Goal: Participate in discussion: Engage in conversation with other users on a specific topic

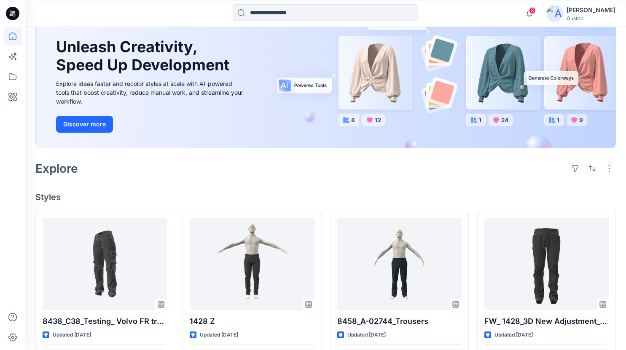
scroll to position [126, 0]
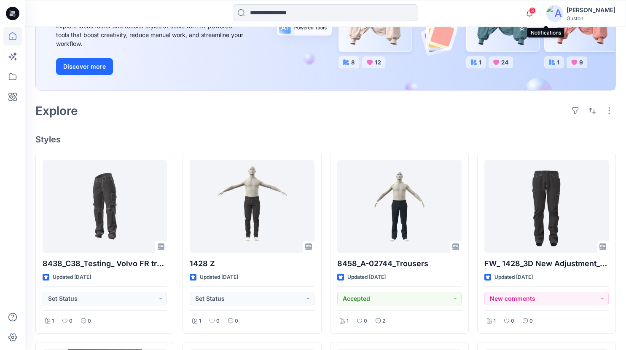
click at [535, 11] on span "3" at bounding box center [532, 10] width 7 height 7
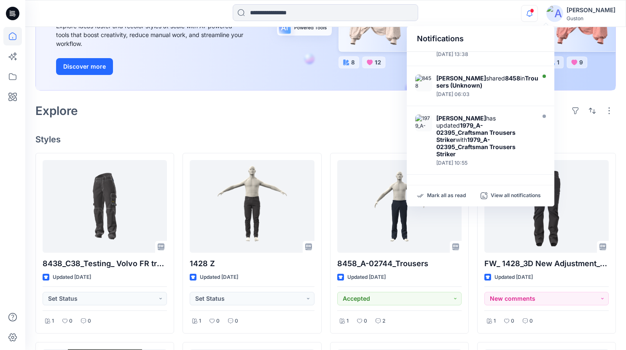
scroll to position [270, 0]
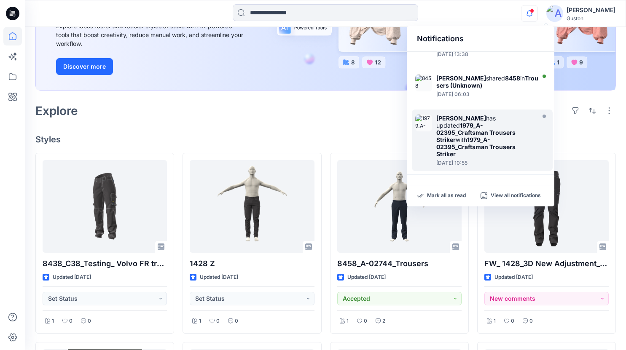
click at [478, 131] on strong "1979_A-02395_Craftsman Trousers Striker" at bounding box center [475, 132] width 79 height 21
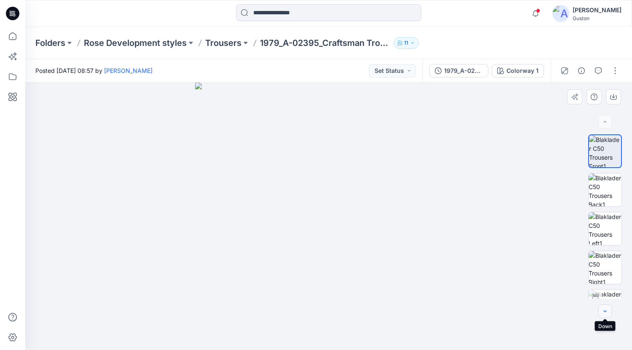
click at [604, 311] on icon "button" at bounding box center [605, 311] width 7 height 7
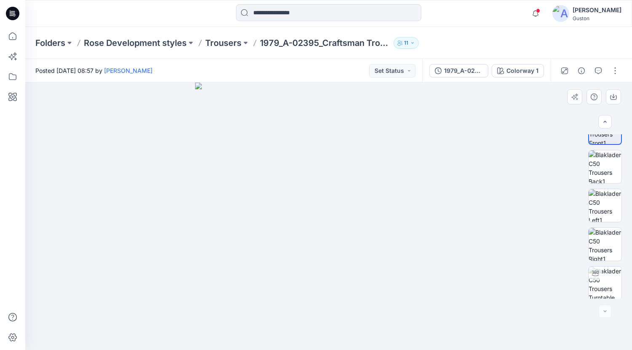
scroll to position [24, 0]
click at [602, 289] on img at bounding box center [604, 281] width 33 height 33
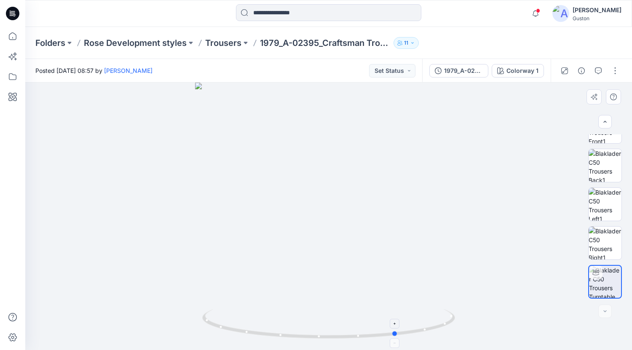
drag, startPoint x: 334, startPoint y: 331, endPoint x: 412, endPoint y: 311, distance: 80.8
click at [412, 311] on icon at bounding box center [329, 325] width 255 height 32
click at [594, 69] on button "button" at bounding box center [597, 70] width 13 height 13
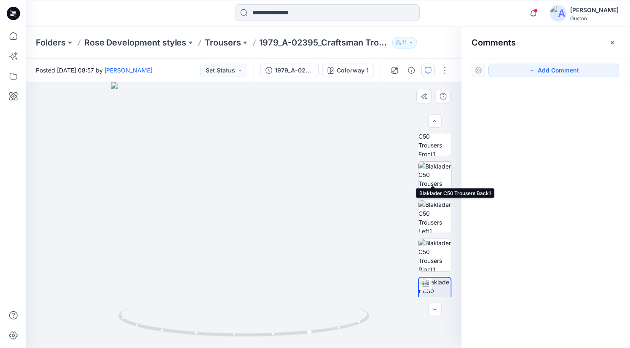
scroll to position [0, 0]
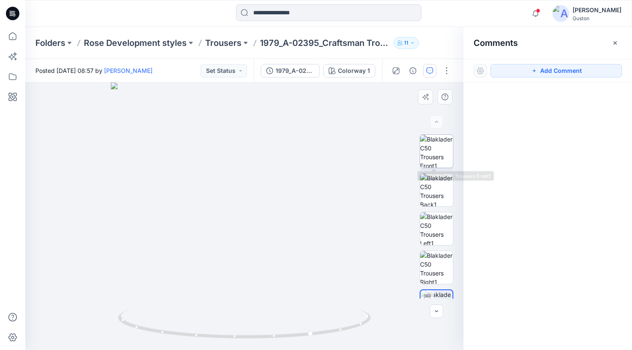
click at [421, 153] on img at bounding box center [436, 151] width 33 height 33
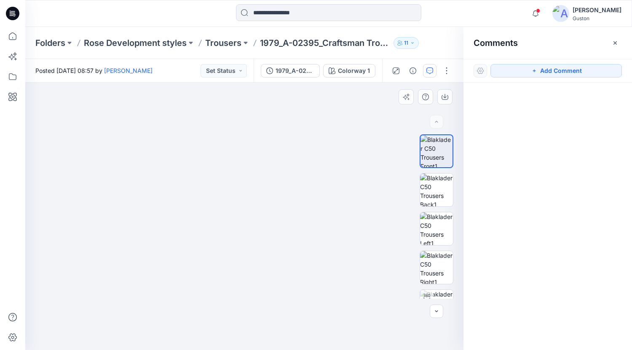
drag, startPoint x: 284, startPoint y: 135, endPoint x: 288, endPoint y: 197, distance: 62.0
click at [288, 197] on img at bounding box center [248, 135] width 718 height 431
click at [561, 73] on button "Add Comment" at bounding box center [555, 70] width 131 height 13
click at [179, 217] on div "1" at bounding box center [244, 216] width 438 height 267
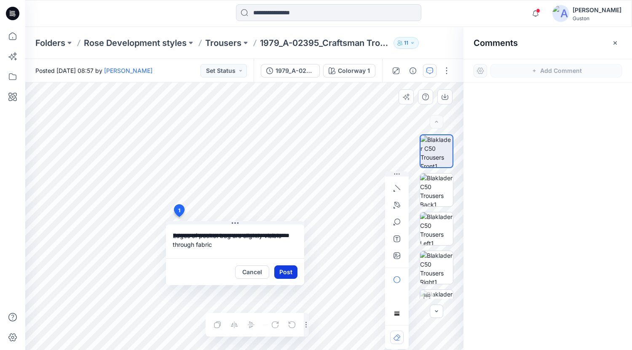
type textarea "**********"
click at [292, 274] on button "Post" at bounding box center [285, 271] width 23 height 13
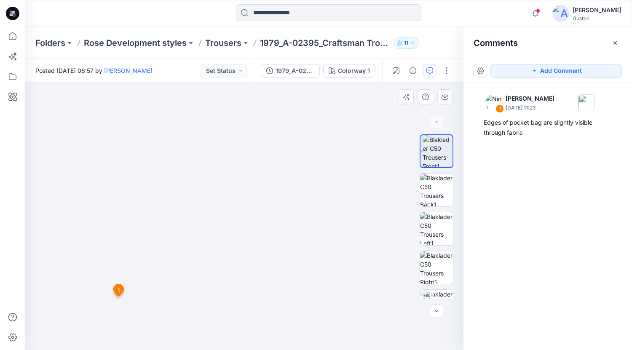
drag, startPoint x: 359, startPoint y: 162, endPoint x: 298, endPoint y: 242, distance: 100.1
click at [298, 242] on img at bounding box center [187, 174] width 718 height 351
drag, startPoint x: 269, startPoint y: 140, endPoint x: 259, endPoint y: 160, distance: 22.1
click at [259, 160] on img at bounding box center [177, 185] width 718 height 332
click at [432, 295] on img at bounding box center [436, 306] width 33 height 33
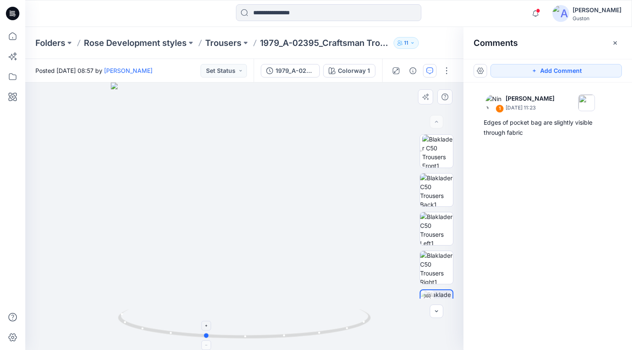
drag, startPoint x: 358, startPoint y: 329, endPoint x: 320, endPoint y: 327, distance: 37.5
click at [320, 327] on icon at bounding box center [245, 325] width 255 height 32
drag, startPoint x: 251, startPoint y: 99, endPoint x: 251, endPoint y: 236, distance: 136.5
click at [251, 237] on img at bounding box center [244, 215] width 507 height 270
drag, startPoint x: 273, startPoint y: 209, endPoint x: 274, endPoint y: 239, distance: 29.5
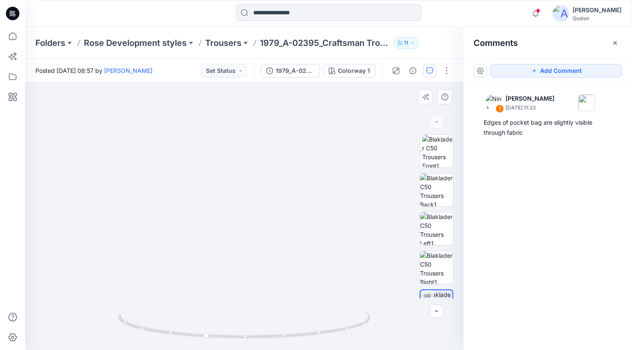
click at [274, 239] on img at bounding box center [246, 216] width 865 height 267
click at [560, 69] on button "Add Comment" at bounding box center [555, 70] width 131 height 13
click at [274, 241] on div "2" at bounding box center [244, 216] width 438 height 267
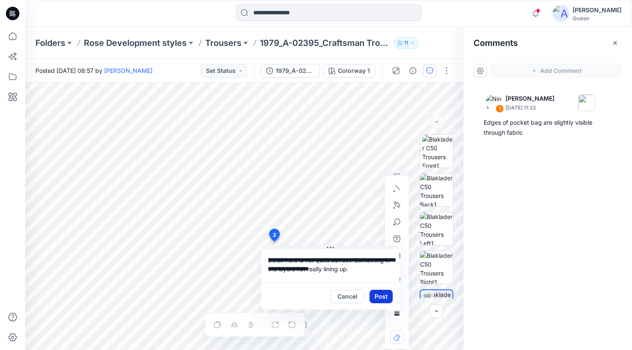
type textarea "**********"
click at [379, 299] on button "Post" at bounding box center [380, 296] width 23 height 13
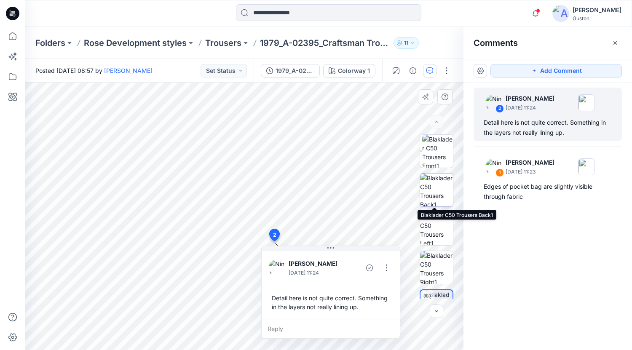
click at [431, 184] on img at bounding box center [436, 190] width 33 height 33
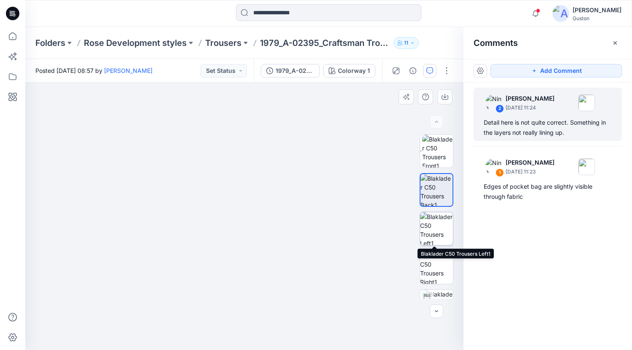
click at [438, 226] on img at bounding box center [436, 228] width 33 height 33
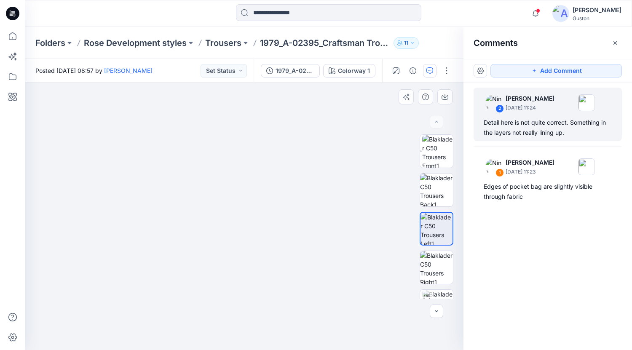
drag, startPoint x: 360, startPoint y: 339, endPoint x: 150, endPoint y: 106, distance: 313.2
click at [150, 106] on img at bounding box center [40, 94] width 2106 height 514
drag, startPoint x: 270, startPoint y: 297, endPoint x: 274, endPoint y: 209, distance: 87.3
click at [286, 158] on img at bounding box center [129, 61] width 1506 height 578
drag, startPoint x: 247, startPoint y: 246, endPoint x: 350, endPoint y: 142, distance: 145.7
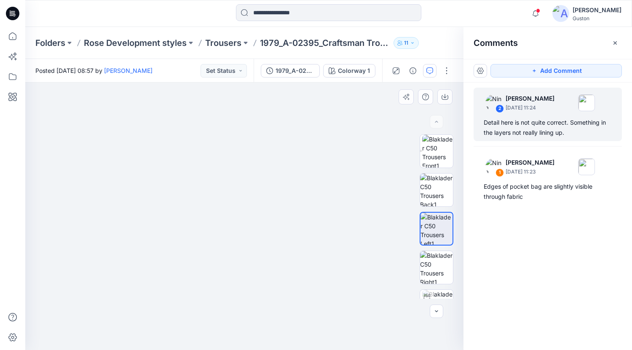
click at [350, 142] on img at bounding box center [232, 10] width 1506 height 680
drag, startPoint x: 318, startPoint y: 219, endPoint x: 338, endPoint y: 112, distance: 108.8
drag, startPoint x: 317, startPoint y: 209, endPoint x: 297, endPoint y: 108, distance: 102.1
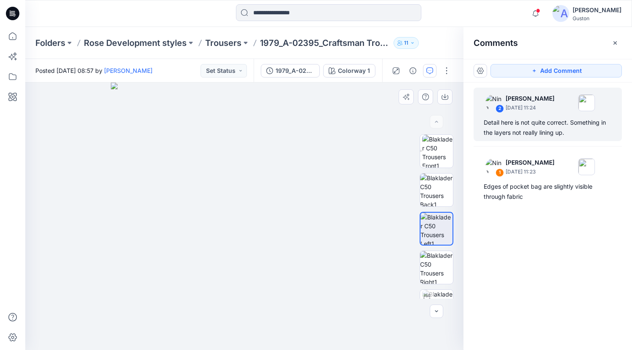
drag, startPoint x: 265, startPoint y: 141, endPoint x: 248, endPoint y: 159, distance: 24.7
click at [248, 159] on img at bounding box center [244, 216] width 267 height 267
click at [557, 71] on button "Add Comment" at bounding box center [555, 70] width 131 height 13
click at [260, 209] on div "3" at bounding box center [244, 216] width 438 height 267
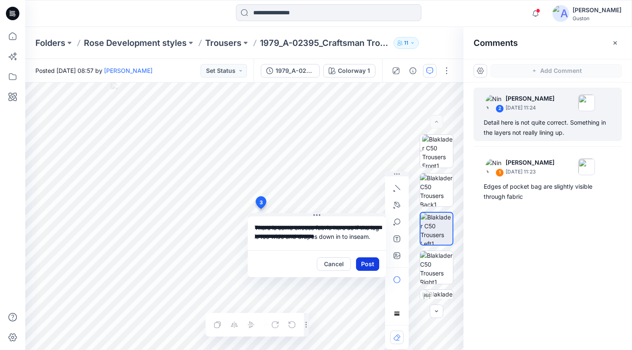
type textarea "**********"
click at [369, 264] on button "Post" at bounding box center [367, 263] width 23 height 13
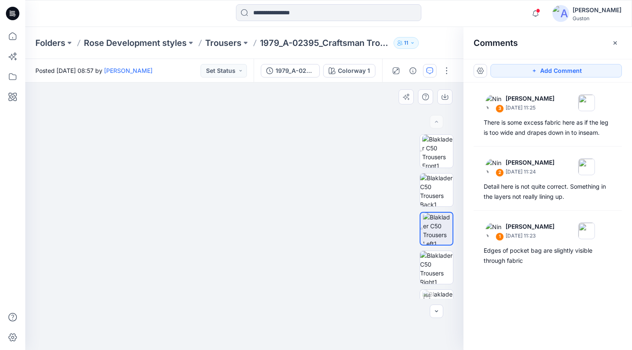
drag, startPoint x: 257, startPoint y: 133, endPoint x: 240, endPoint y: 289, distance: 156.4
drag, startPoint x: 233, startPoint y: 179, endPoint x: 249, endPoint y: 320, distance: 142.0
drag, startPoint x: 251, startPoint y: 188, endPoint x: 256, endPoint y: 356, distance: 168.2
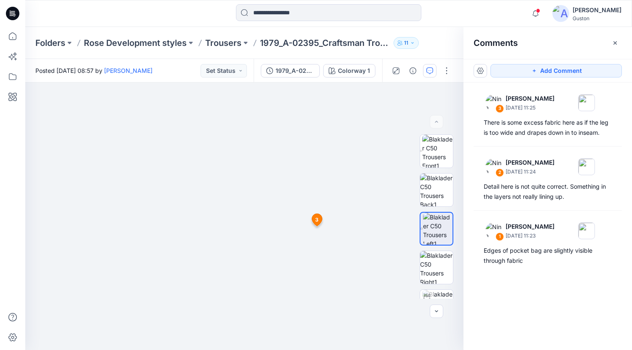
click at [256, 350] on html "Notifications Tharindu [PERSON_NAME] shared 8438_C38_Testing_ Volvo FR trousers…" at bounding box center [316, 175] width 632 height 350
drag, startPoint x: 249, startPoint y: 217, endPoint x: 267, endPoint y: 241, distance: 31.0
click at [269, 292] on img at bounding box center [284, 144] width 1018 height 411
drag, startPoint x: 274, startPoint y: 187, endPoint x: 284, endPoint y: 241, distance: 54.9
click at [284, 241] on img at bounding box center [294, 171] width 1018 height 358
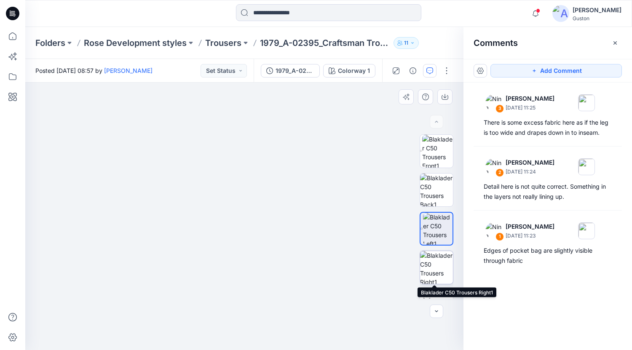
click at [432, 261] on img at bounding box center [436, 267] width 33 height 33
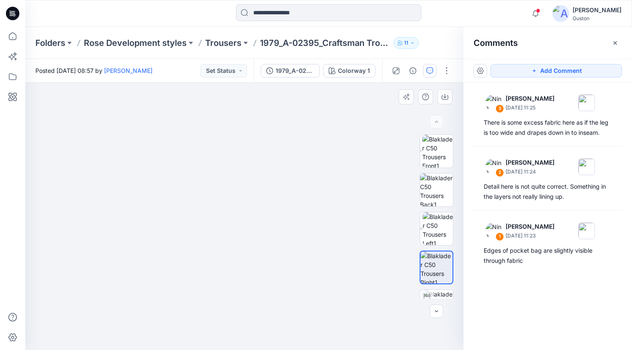
drag, startPoint x: 227, startPoint y: 108, endPoint x: 230, endPoint y: 338, distance: 230.4
click at [230, 342] on img at bounding box center [247, 146] width 1018 height 408
drag, startPoint x: 255, startPoint y: 226, endPoint x: 239, endPoint y: 120, distance: 106.5
click at [239, 120] on img at bounding box center [226, 105] width 1018 height 489
drag, startPoint x: 234, startPoint y: 230, endPoint x: 171, endPoint y: 204, distance: 68.2
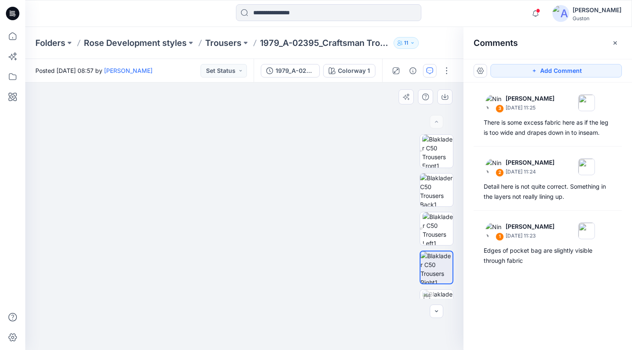
click at [168, 152] on img at bounding box center [157, 78] width 1018 height 543
drag, startPoint x: 137, startPoint y: 301, endPoint x: 234, endPoint y: 95, distance: 227.8
drag, startPoint x: 240, startPoint y: 226, endPoint x: 227, endPoint y: 73, distance: 153.9
click at [227, 73] on div "Posted [DATE] 08:57 by [PERSON_NAME] Set Status 1979_A-02395_Craftsman Trousers…" at bounding box center [328, 204] width 607 height 291
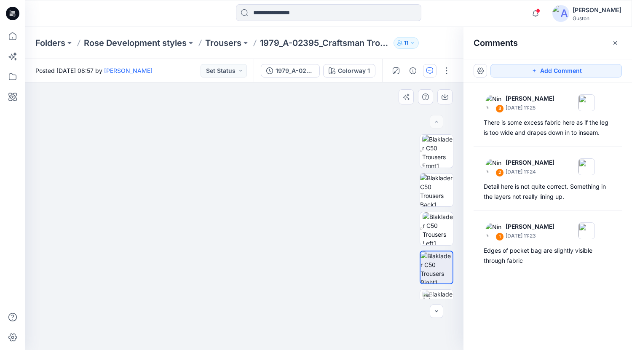
drag, startPoint x: 231, startPoint y: 168, endPoint x: 236, endPoint y: 105, distance: 63.0
click at [432, 144] on img at bounding box center [437, 151] width 31 height 33
drag, startPoint x: 310, startPoint y: 318, endPoint x: 280, endPoint y: 143, distance: 178.1
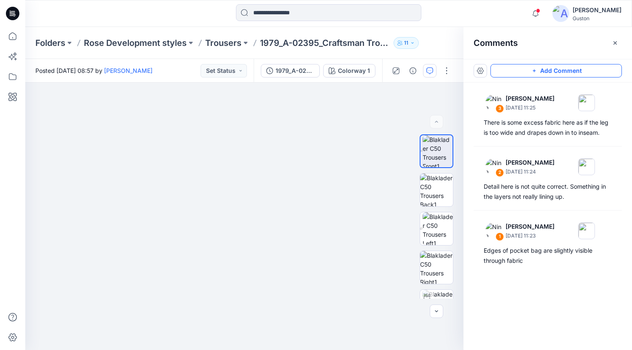
click at [548, 73] on button "Add Comment" at bounding box center [555, 70] width 131 height 13
click at [313, 251] on div "4 1 [PERSON_NAME] [DATE] 11:23 Edges of pocket bag are slightly visible through…" at bounding box center [244, 216] width 438 height 267
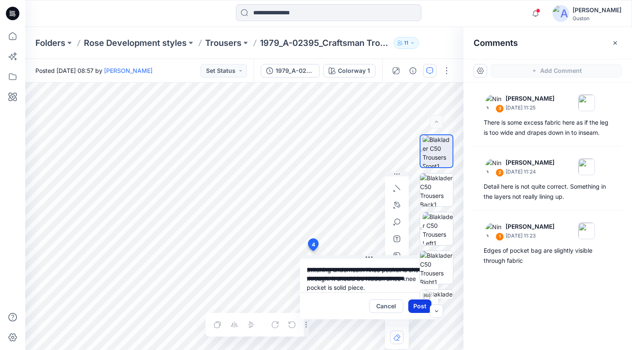
type textarea "**********"
click at [422, 304] on button "Post" at bounding box center [419, 306] width 23 height 13
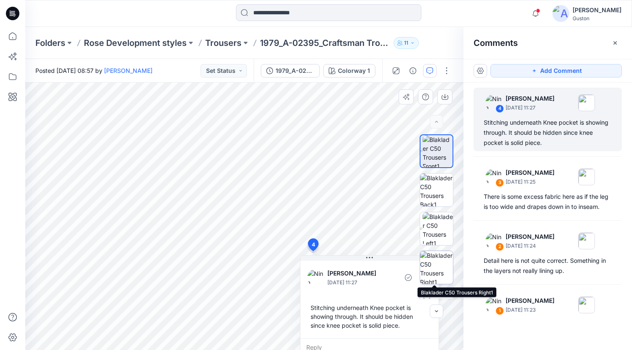
click at [434, 270] on img at bounding box center [436, 267] width 33 height 33
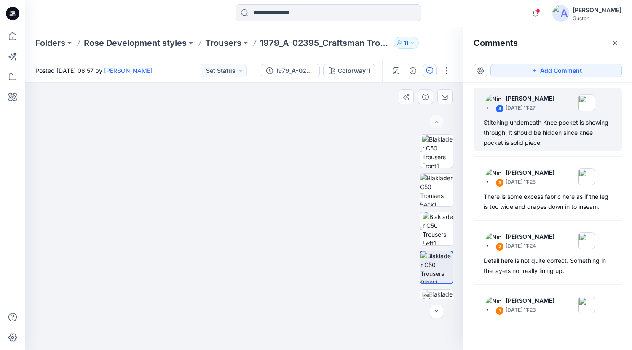
drag, startPoint x: 261, startPoint y: 125, endPoint x: 226, endPoint y: 202, distance: 84.6
click at [226, 202] on img at bounding box center [195, 90] width 718 height 522
click at [560, 69] on button "Add Comment" at bounding box center [555, 70] width 131 height 13
click at [209, 251] on div "5" at bounding box center [244, 216] width 438 height 267
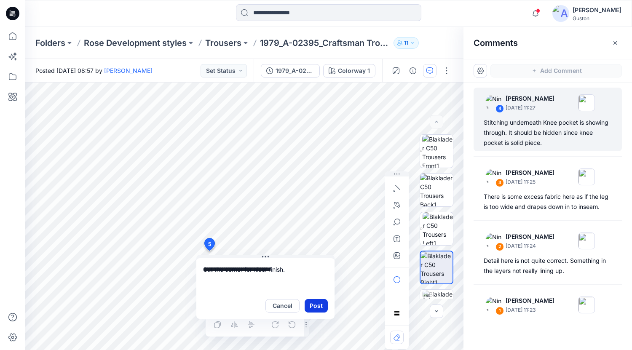
type textarea "**********"
click at [322, 306] on button "Post" at bounding box center [316, 305] width 23 height 13
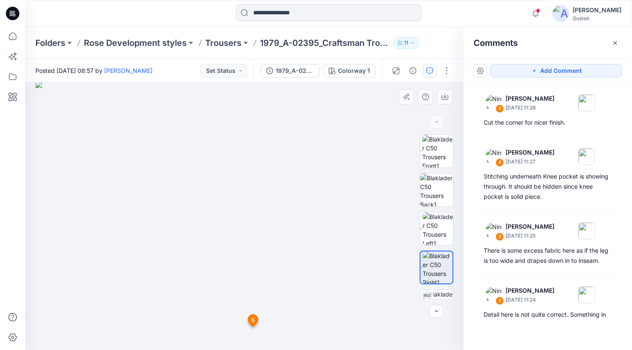
drag, startPoint x: 260, startPoint y: 133, endPoint x: 242, endPoint y: 268, distance: 136.4
click at [242, 275] on img at bounding box center [243, 215] width 417 height 269
click at [434, 155] on img at bounding box center [437, 151] width 31 height 33
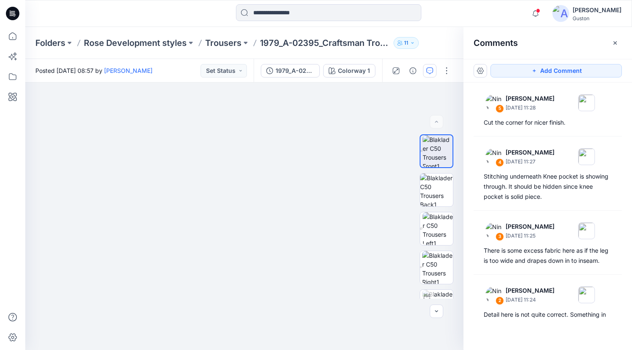
drag, startPoint x: 264, startPoint y: 87, endPoint x: 243, endPoint y: 356, distance: 269.6
click at [243, 350] on html "Notifications Tharindu [PERSON_NAME] shared 8438_C38_Testing_ Volvo FR trousers…" at bounding box center [316, 175] width 632 height 350
click at [429, 222] on img at bounding box center [438, 228] width 30 height 33
drag, startPoint x: 209, startPoint y: 111, endPoint x: 286, endPoint y: 362, distance: 262.9
click at [286, 350] on html "Notifications Tharindu [PERSON_NAME] shared 8438_C38_Testing_ Volvo FR trousers…" at bounding box center [316, 175] width 632 height 350
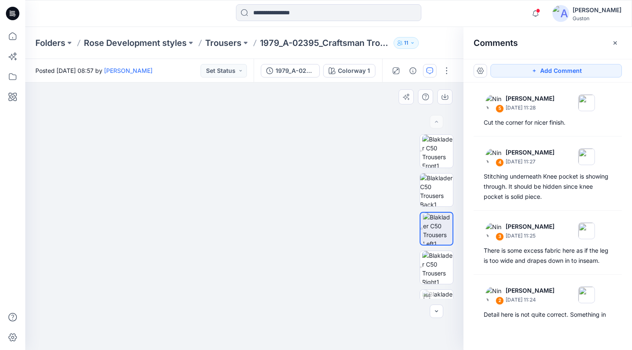
drag, startPoint x: 288, startPoint y: 231, endPoint x: 281, endPoint y: 267, distance: 36.6
click at [283, 275] on img at bounding box center [316, 140] width 1168 height 420
drag, startPoint x: 324, startPoint y: 185, endPoint x: 260, endPoint y: 230, distance: 78.4
click at [260, 230] on img at bounding box center [222, 187] width 868 height 326
click at [436, 268] on img at bounding box center [437, 267] width 31 height 33
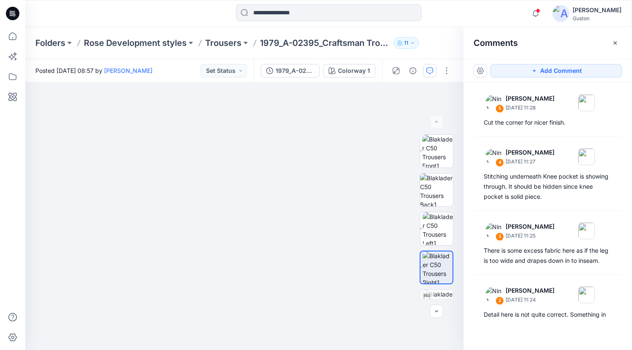
drag, startPoint x: 274, startPoint y: 122, endPoint x: 262, endPoint y: 356, distance: 234.1
click at [262, 350] on html "Notifications Tharindu [PERSON_NAME] shared 8438_C38_Testing_ Volvo FR trousers…" at bounding box center [316, 175] width 632 height 350
click at [433, 182] on img at bounding box center [436, 190] width 33 height 33
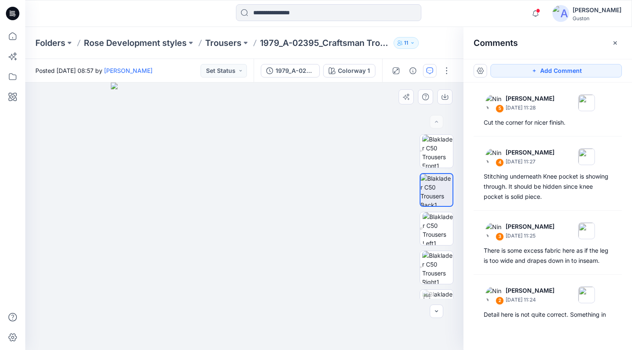
drag, startPoint x: 259, startPoint y: 176, endPoint x: 258, endPoint y: 184, distance: 7.8
click at [265, 231] on img at bounding box center [244, 216] width 267 height 267
drag, startPoint x: 290, startPoint y: 267, endPoint x: 283, endPoint y: 208, distance: 59.9
click at [283, 208] on img at bounding box center [237, 186] width 718 height 327
drag, startPoint x: 275, startPoint y: 241, endPoint x: 281, endPoint y: 233, distance: 9.9
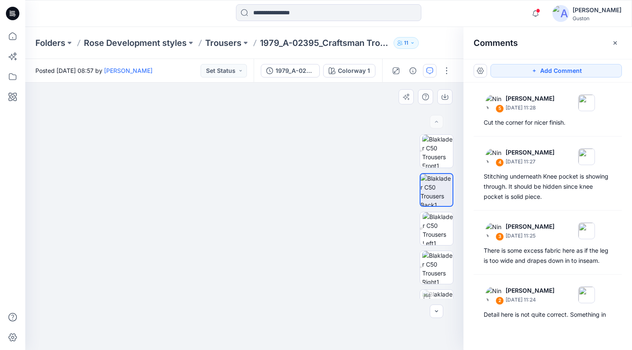
click at [281, 233] on img at bounding box center [254, 174] width 718 height 351
click at [537, 70] on icon "button" at bounding box center [534, 70] width 7 height 7
click at [264, 231] on div "6" at bounding box center [244, 216] width 438 height 267
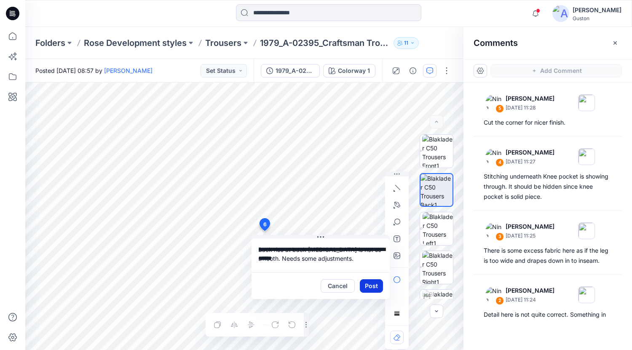
type textarea "**********"
click at [374, 284] on button "Post" at bounding box center [371, 285] width 23 height 13
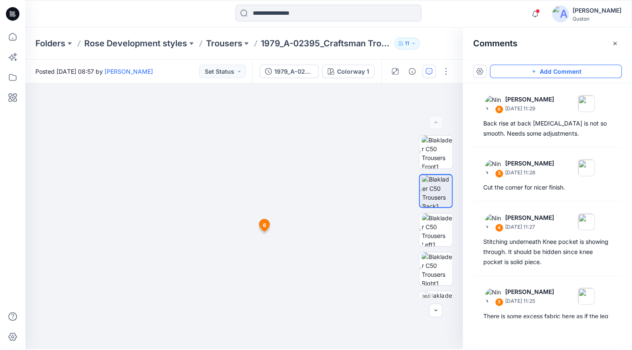
scroll to position [270, 0]
